Goal: Information Seeking & Learning: Learn about a topic

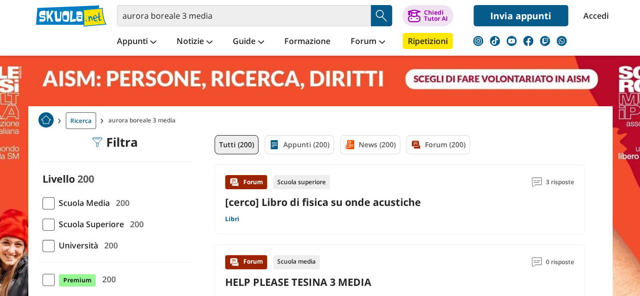
click at [379, 68] on link at bounding box center [320, 212] width 640 height 425
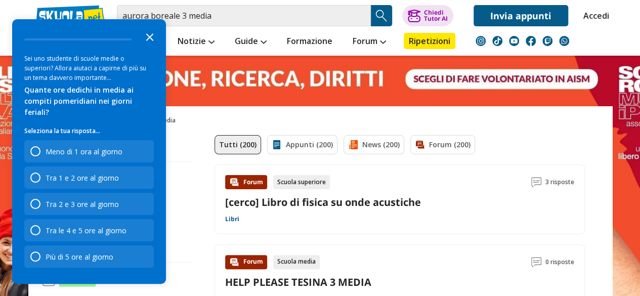
click at [151, 41] on polygon "Close the survey" at bounding box center [150, 37] width 8 height 8
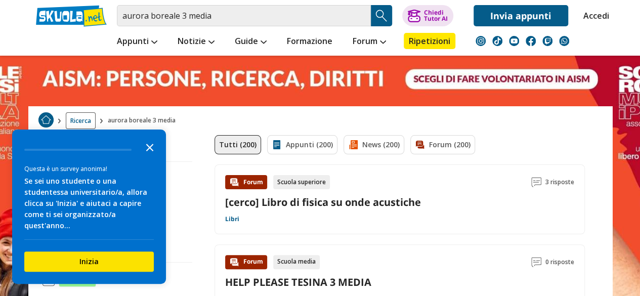
click at [152, 157] on icon "Close the survey" at bounding box center [150, 147] width 20 height 20
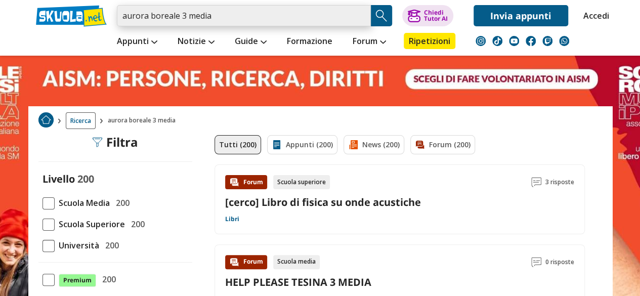
click at [210, 17] on input "aurora boreale 3 media" at bounding box center [244, 15] width 254 height 21
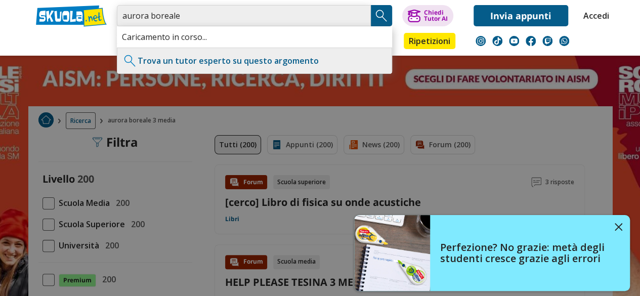
type input "aurora boreale"
